Goal: Task Accomplishment & Management: Manage account settings

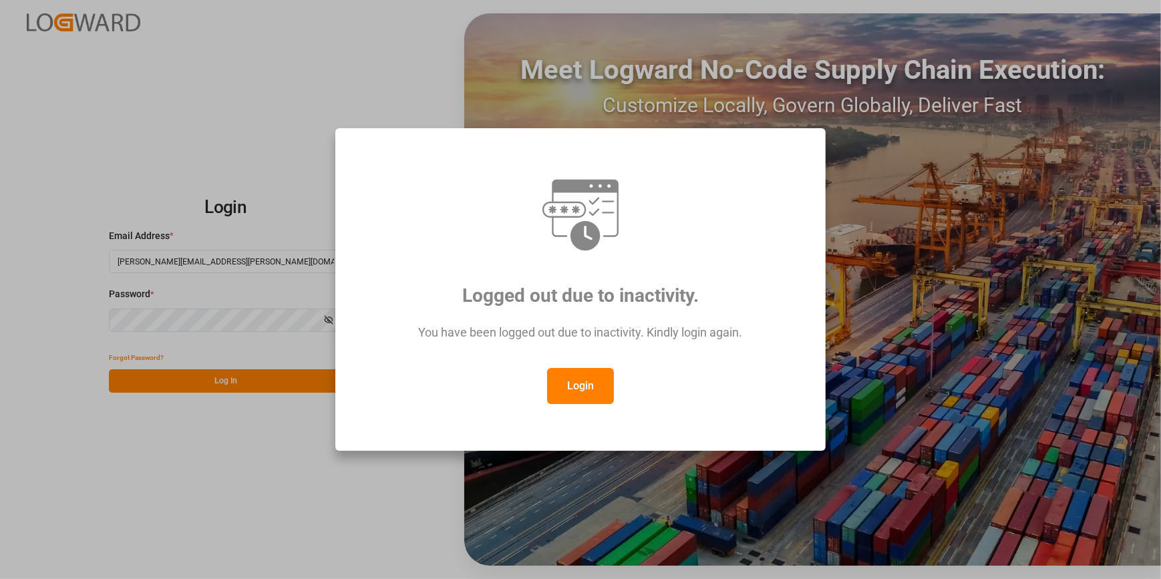
click at [584, 391] on button "Login" at bounding box center [580, 386] width 67 height 36
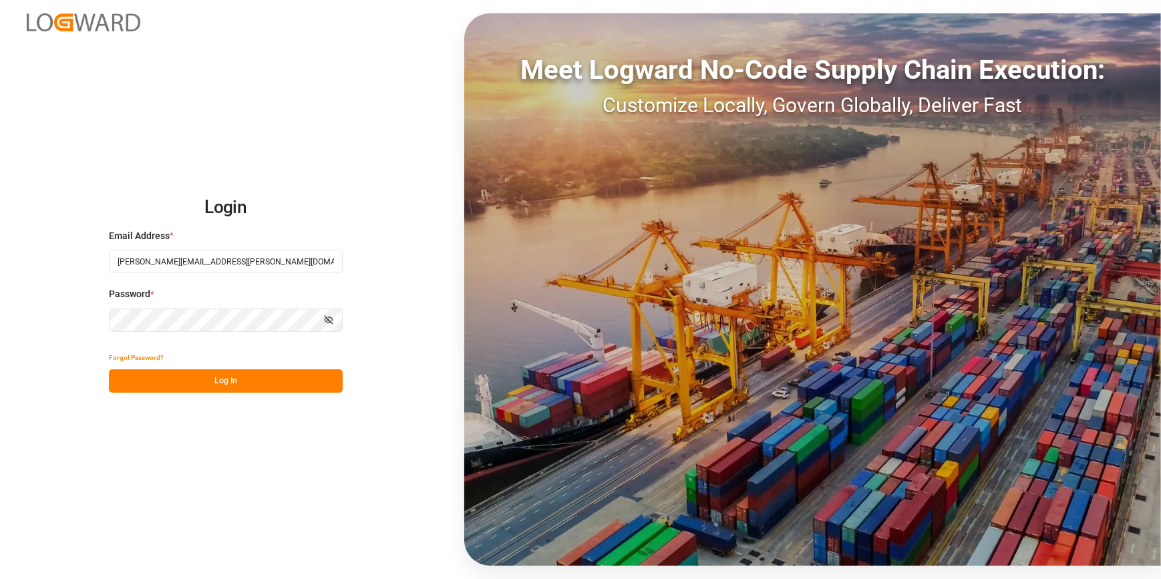
drag, startPoint x: 254, startPoint y: 383, endPoint x: 271, endPoint y: 381, distance: 16.8
click at [253, 384] on button "Log In" at bounding box center [226, 380] width 234 height 23
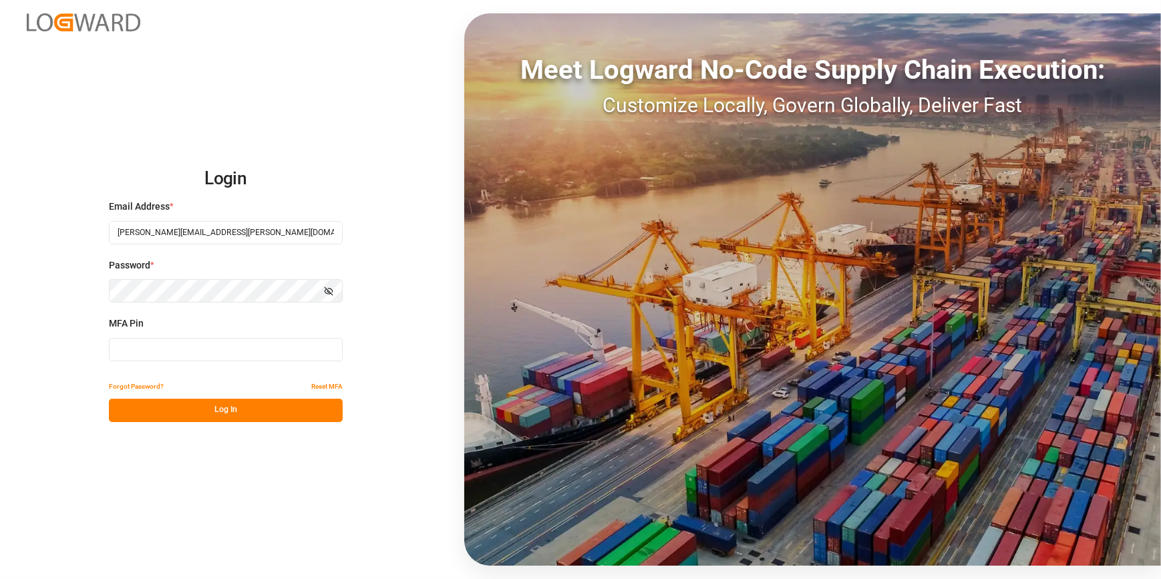
click at [230, 353] on input at bounding box center [226, 349] width 234 height 23
type input "955090"
click at [235, 409] on button "Log In" at bounding box center [226, 410] width 234 height 23
